Goal: Transaction & Acquisition: Purchase product/service

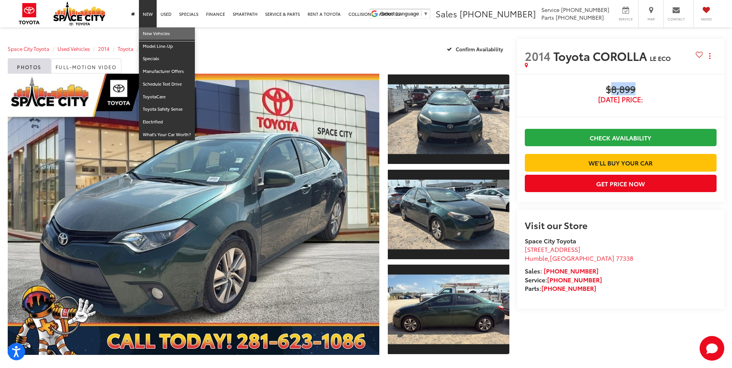
click at [149, 31] on link "New Vehicles" at bounding box center [167, 33] width 56 height 13
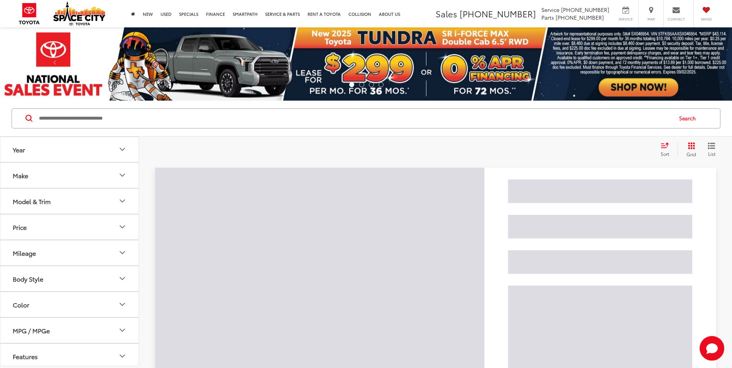
click at [134, 111] on input "Search by Make, Model, or Keyword" at bounding box center [355, 118] width 634 height 19
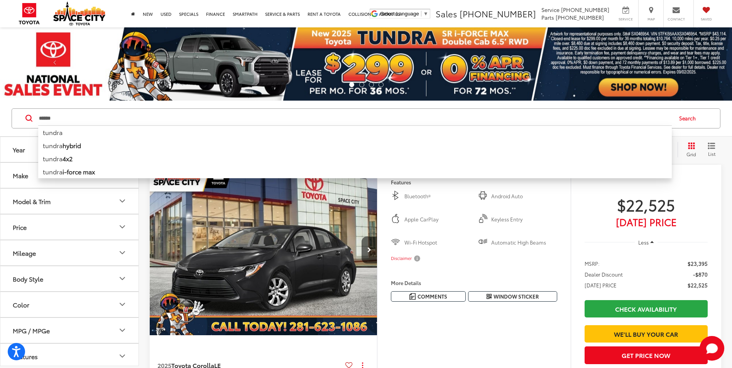
type input "******"
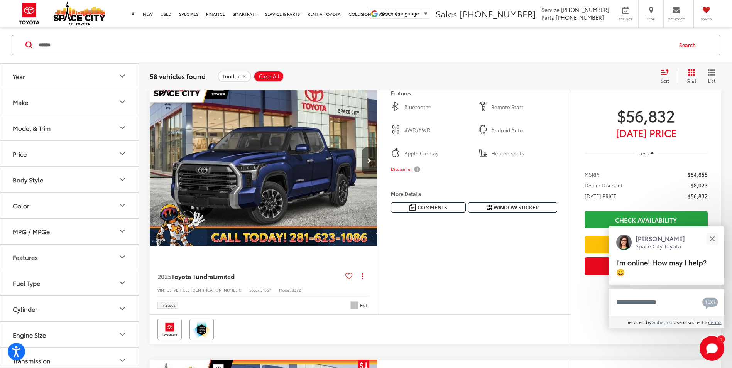
scroll to position [2701, 0]
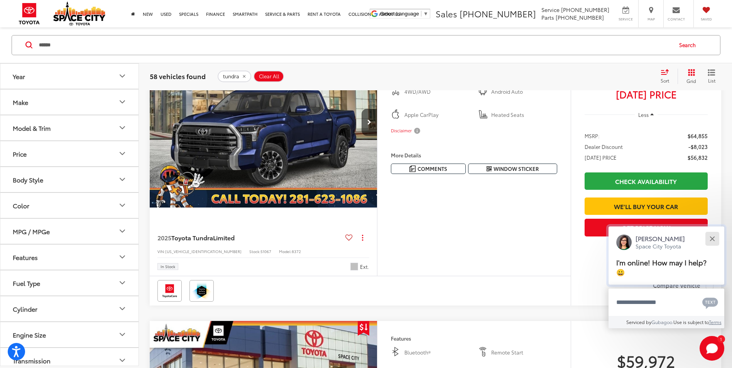
click at [708, 234] on button "Close" at bounding box center [712, 238] width 17 height 17
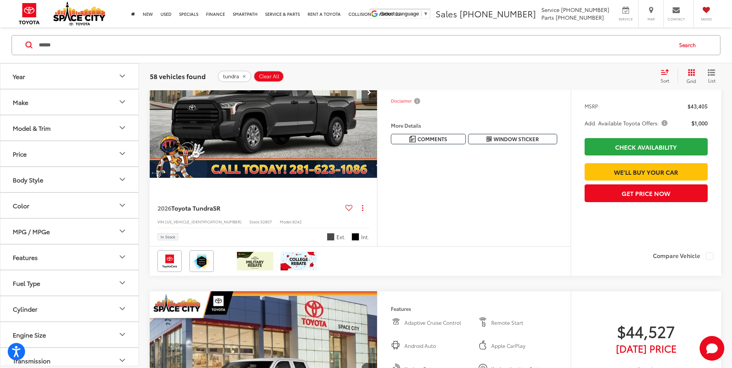
scroll to position [154, 0]
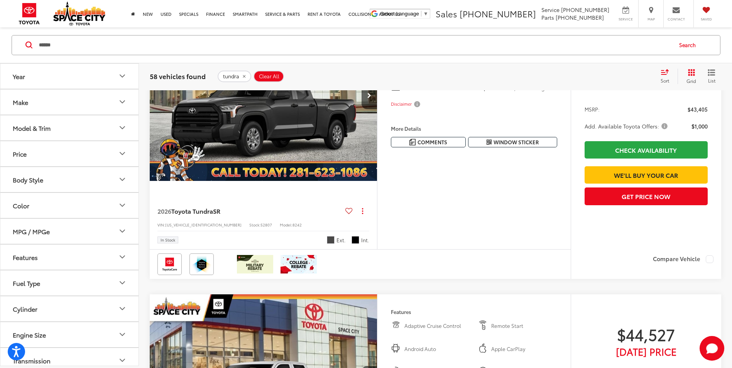
click at [239, 162] on img "2026 Toyota Tundra SR 0" at bounding box center [263, 95] width 228 height 171
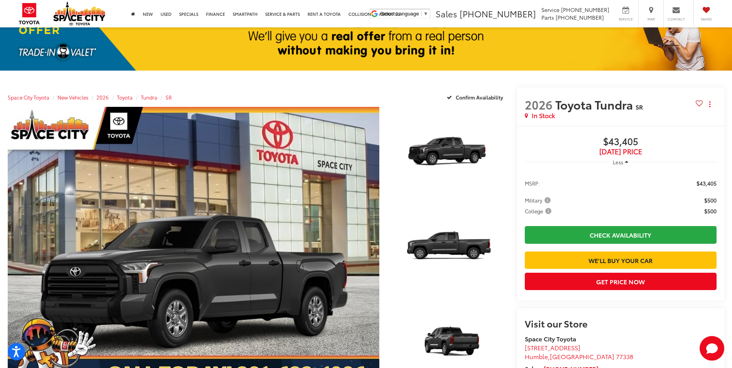
click at [711, 185] on span "$43,405" at bounding box center [707, 183] width 20 height 8
click at [618, 137] on span "$43,405" at bounding box center [621, 142] width 192 height 12
click at [709, 187] on span "$43,405" at bounding box center [707, 183] width 20 height 8
click at [706, 183] on span "$43,405" at bounding box center [707, 183] width 20 height 8
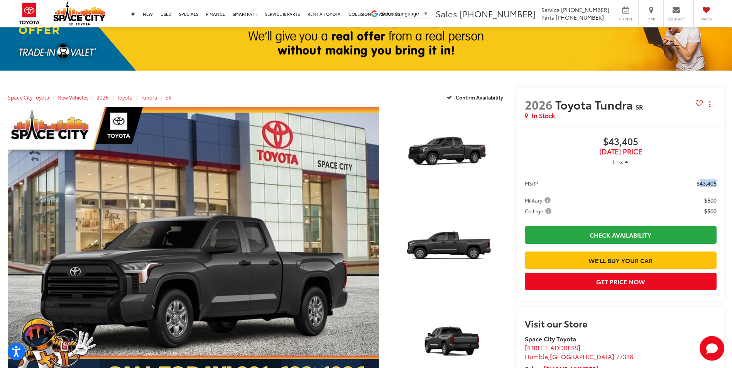
click at [706, 183] on span "$43,405" at bounding box center [707, 183] width 20 height 8
copy span "43,405"
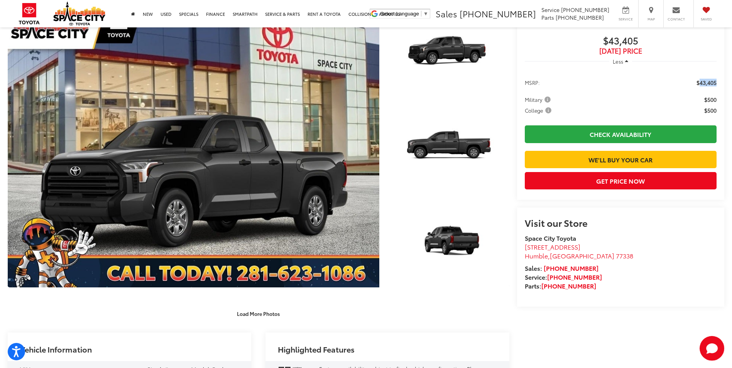
scroll to position [39, 0]
